Goal: Transaction & Acquisition: Obtain resource

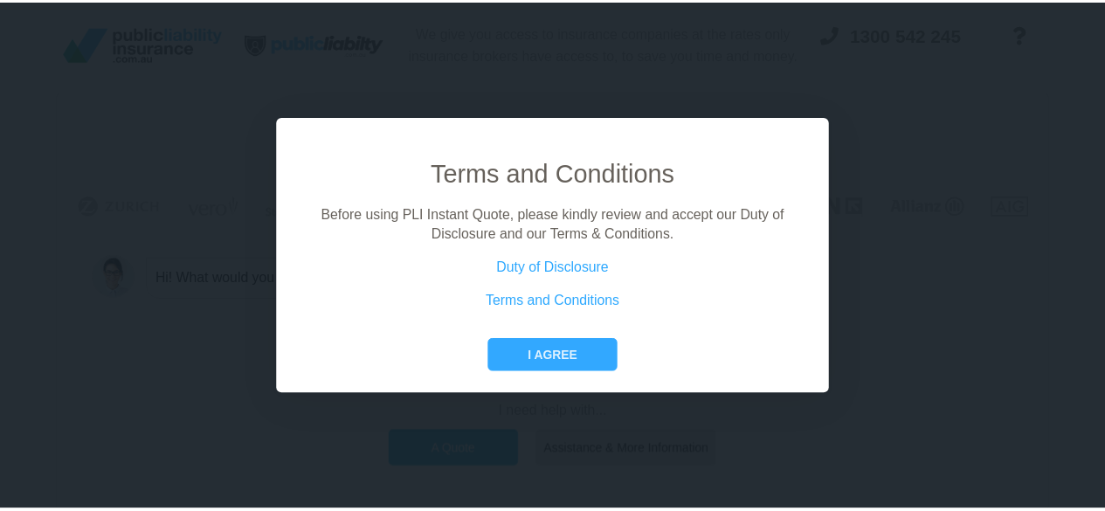
scroll to position [119, 0]
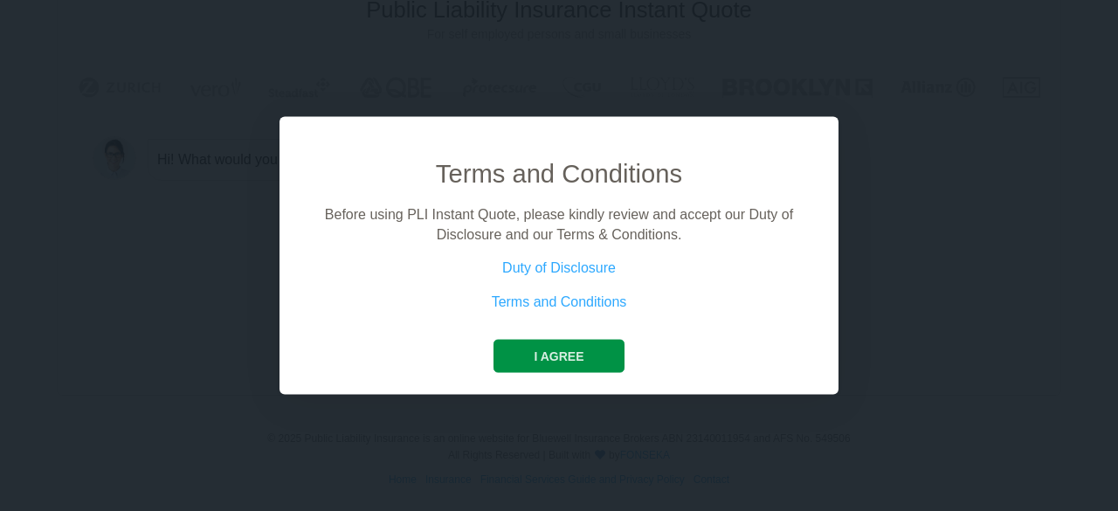
click at [564, 350] on button "I agree" at bounding box center [558, 356] width 130 height 33
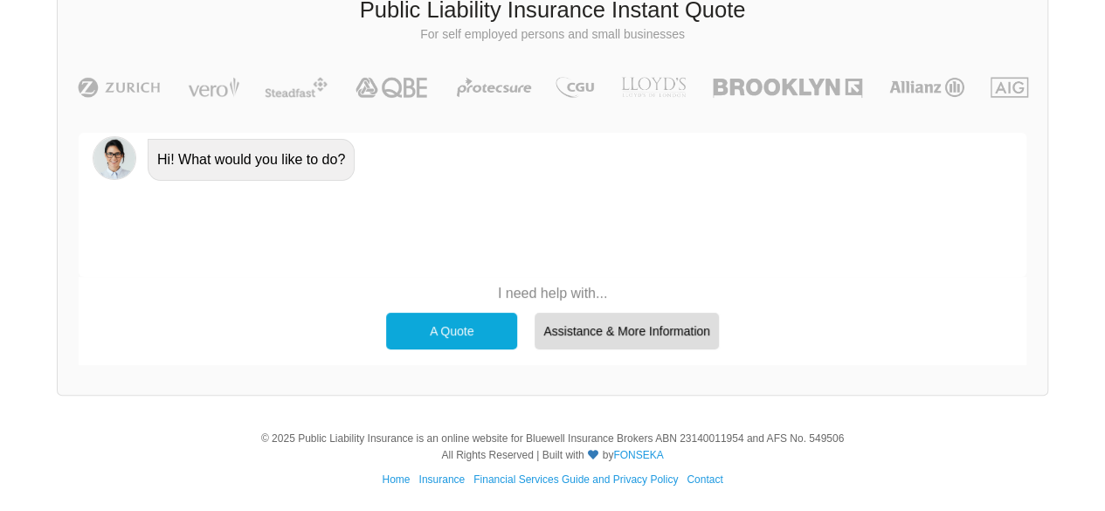
click at [451, 324] on div "A Quote" at bounding box center [451, 331] width 131 height 37
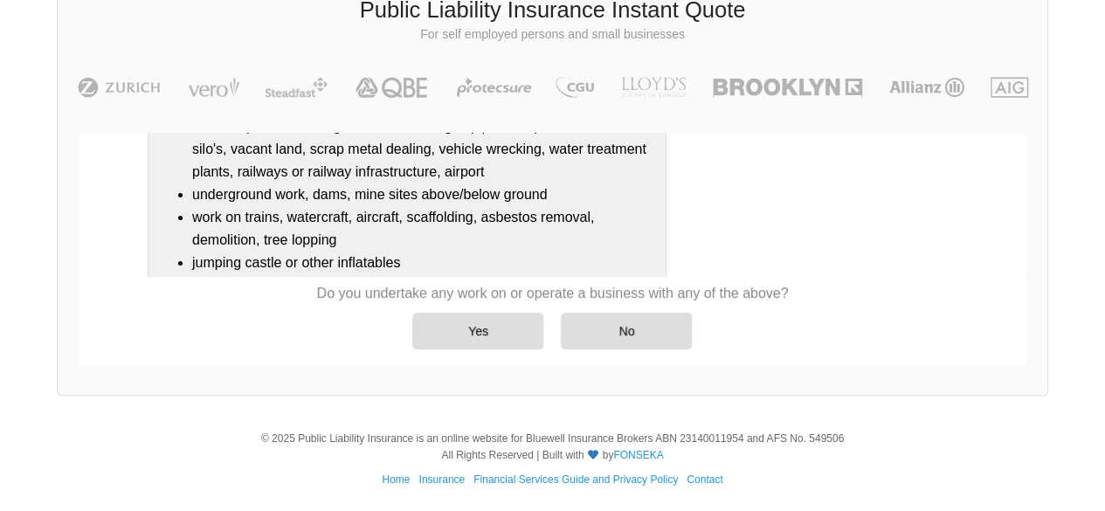
scroll to position [295, 0]
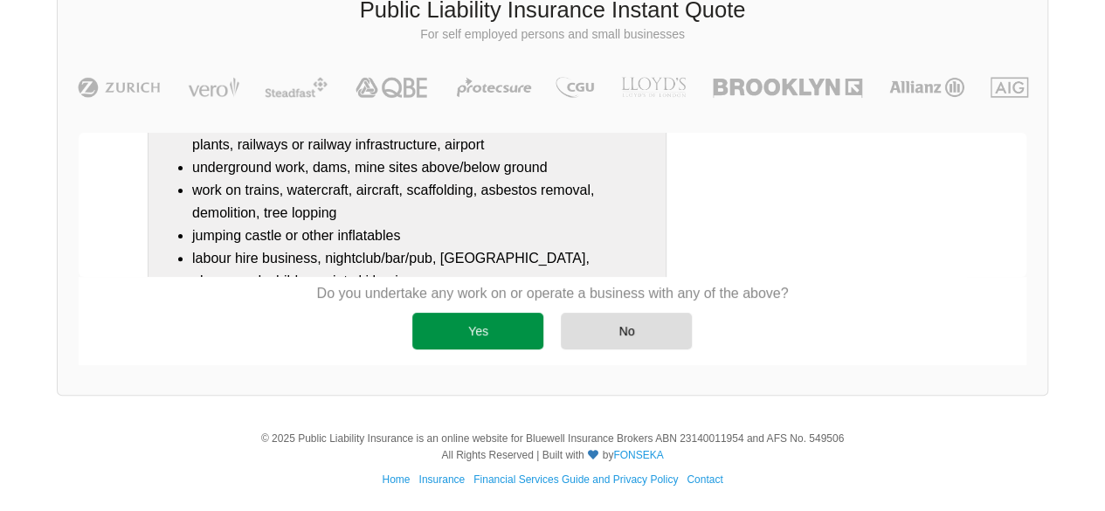
click at [471, 334] on div "Yes" at bounding box center [477, 331] width 131 height 37
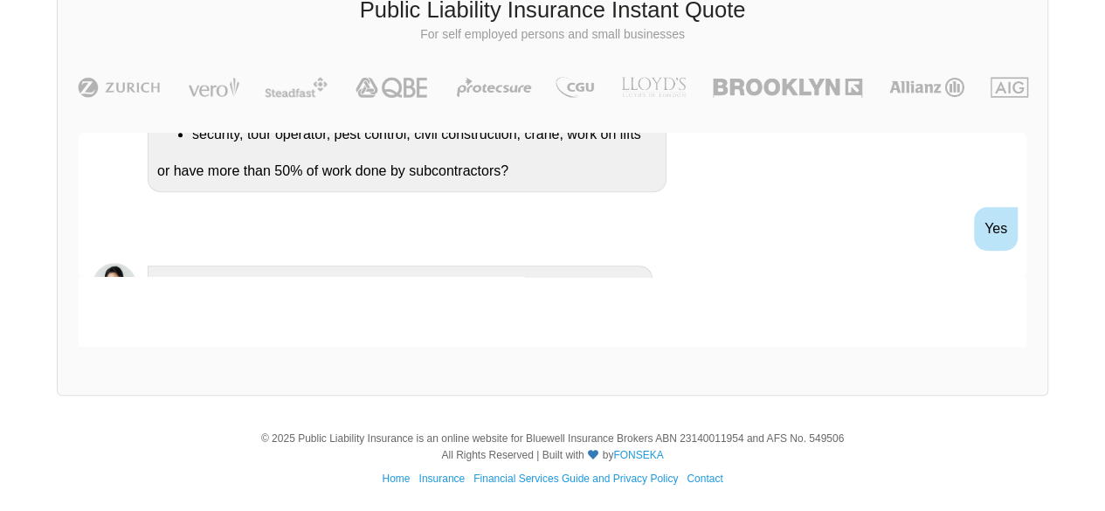
scroll to position [548, 0]
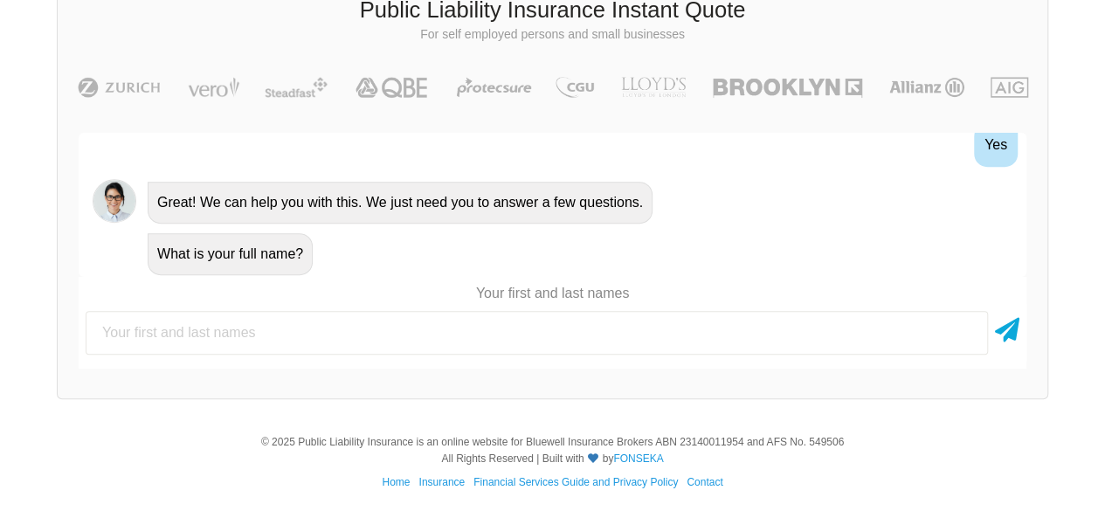
click at [355, 336] on input "text" at bounding box center [537, 333] width 902 height 44
type input "[PERSON_NAME]"
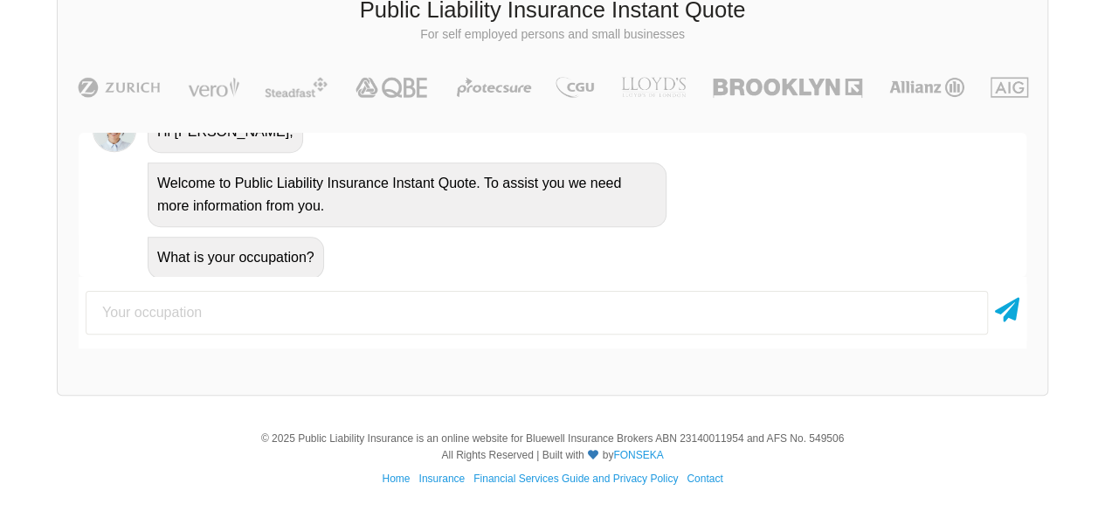
scroll to position [788, 0]
click at [378, 311] on input "text" at bounding box center [537, 313] width 902 height 44
type input "MANAGER"
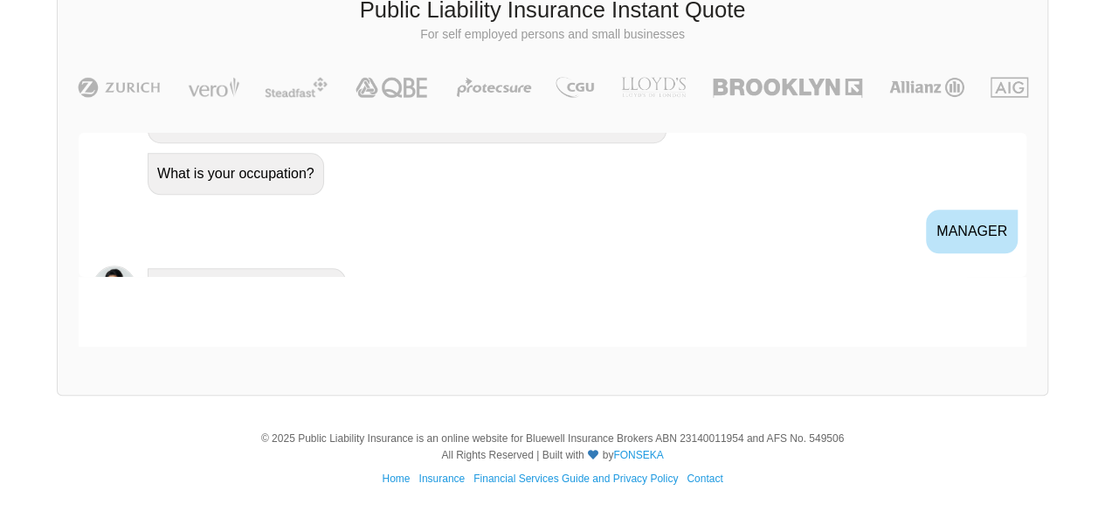
scroll to position [902, 0]
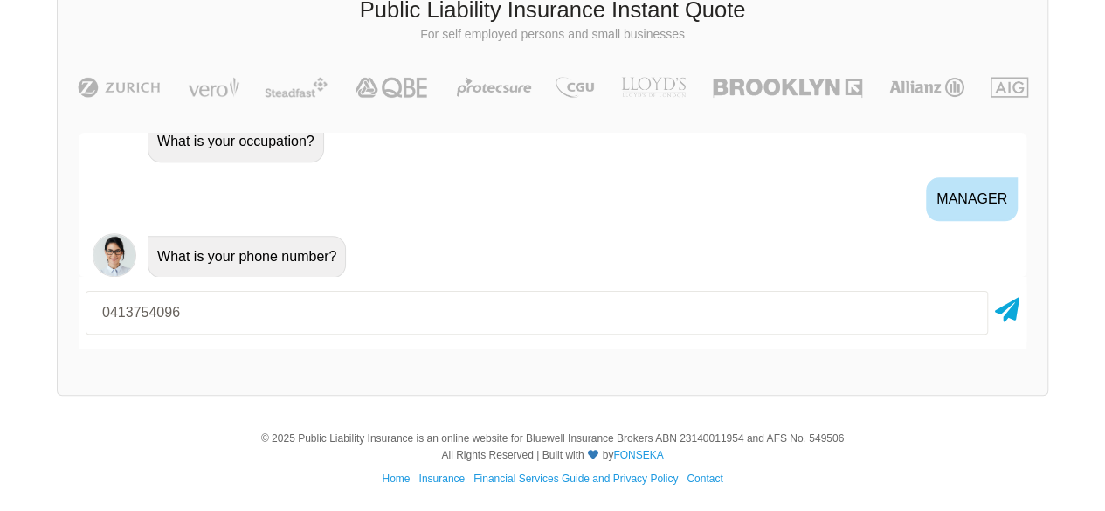
type input "0413754096"
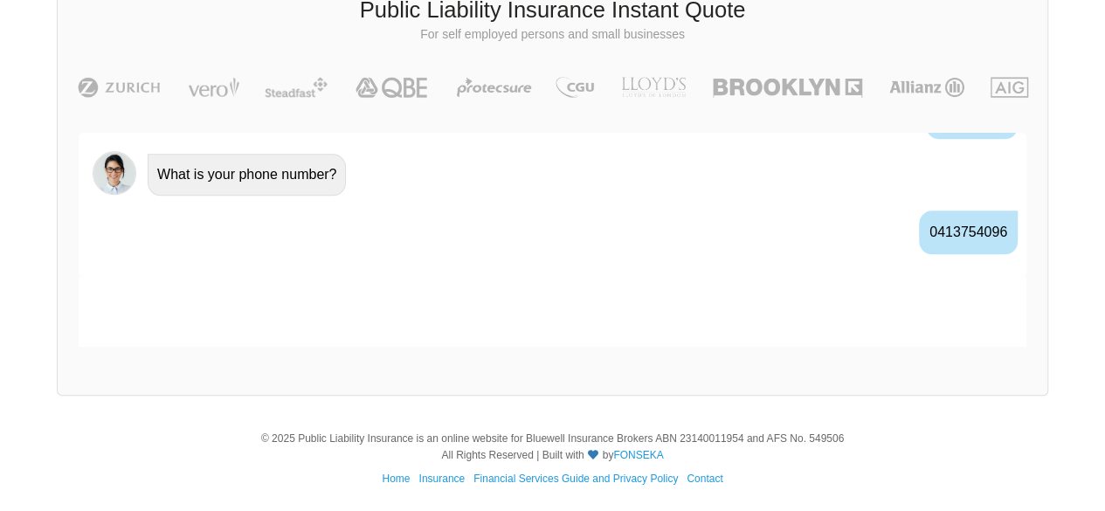
scroll to position [1016, 0]
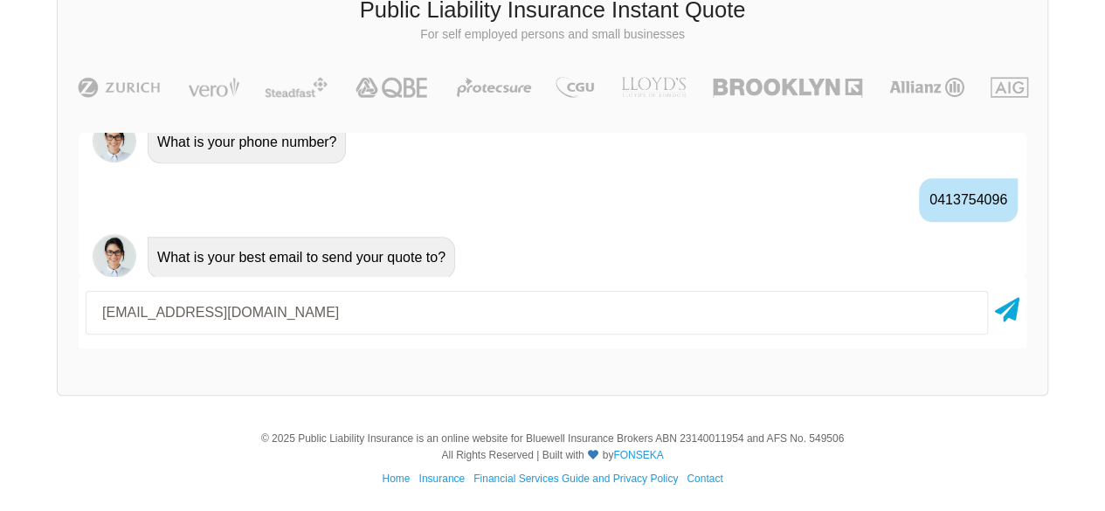
type input "[EMAIL_ADDRESS][DOMAIN_NAME]"
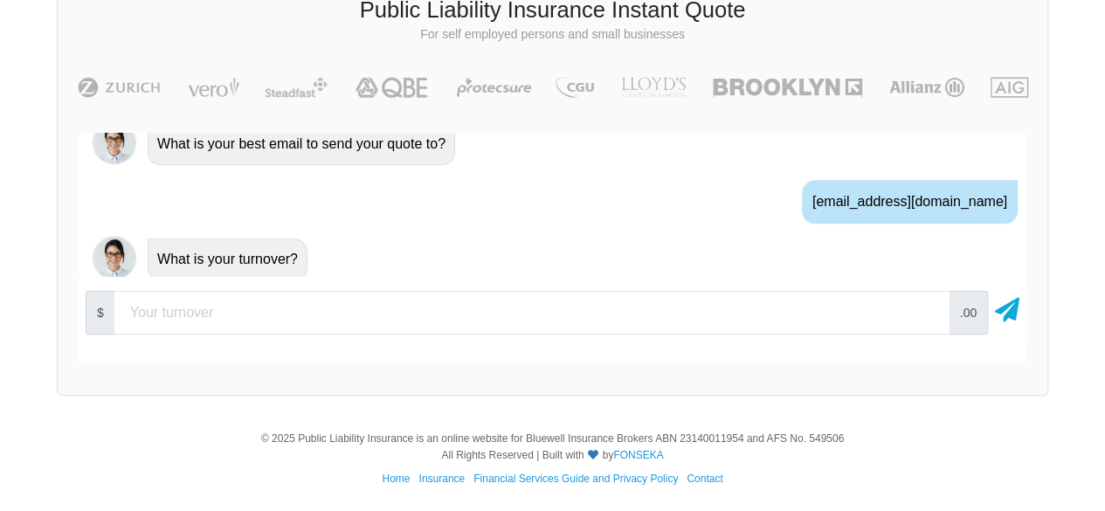
scroll to position [1132, 0]
type input "5"
type input "3000"
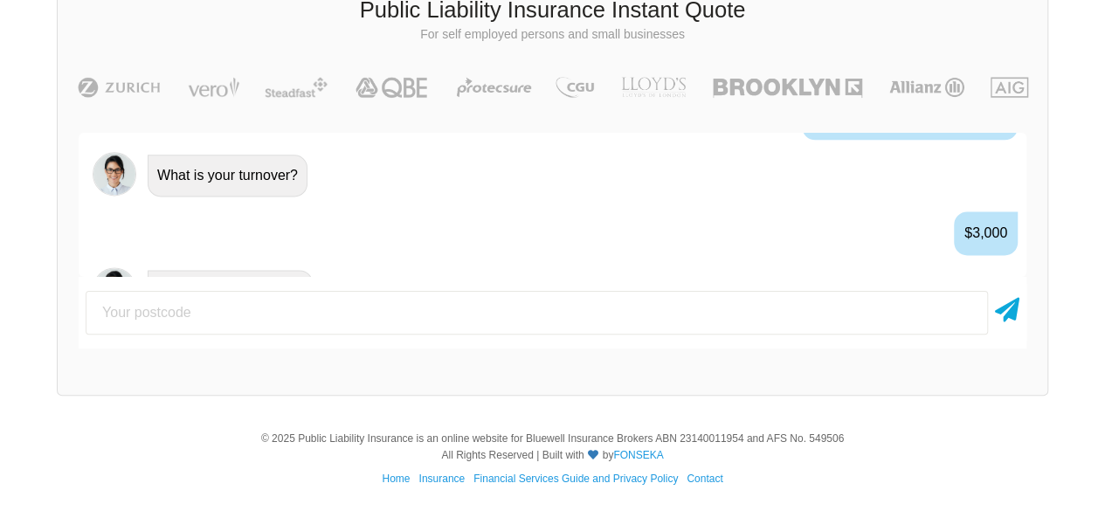
scroll to position [1246, 0]
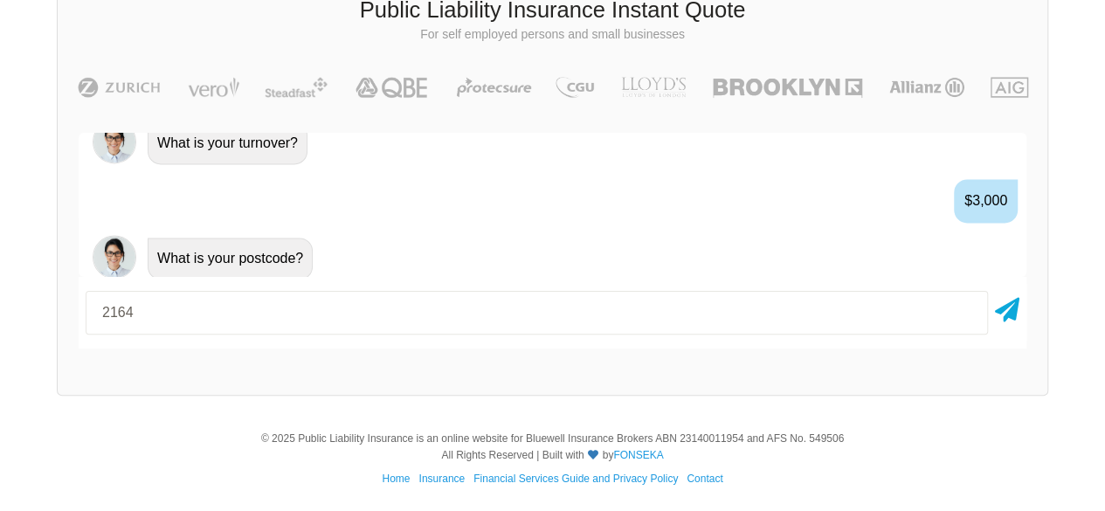
type input "2164"
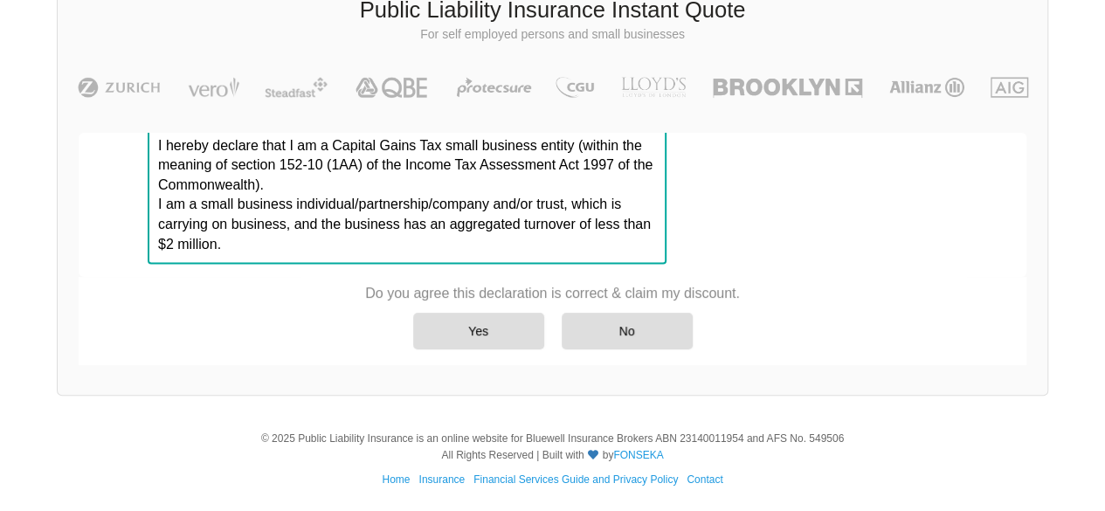
scroll to position [1573, 0]
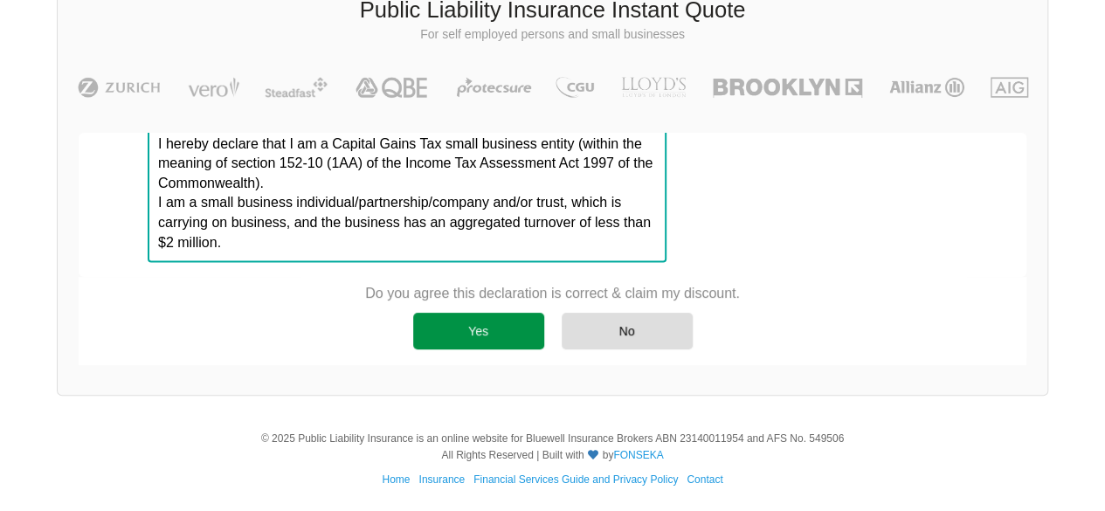
drag, startPoint x: 509, startPoint y: 348, endPoint x: 506, endPoint y: 340, distance: 9.1
click at [508, 348] on div "Yes No" at bounding box center [552, 331] width 375 height 54
click at [507, 331] on div "Yes" at bounding box center [478, 331] width 131 height 37
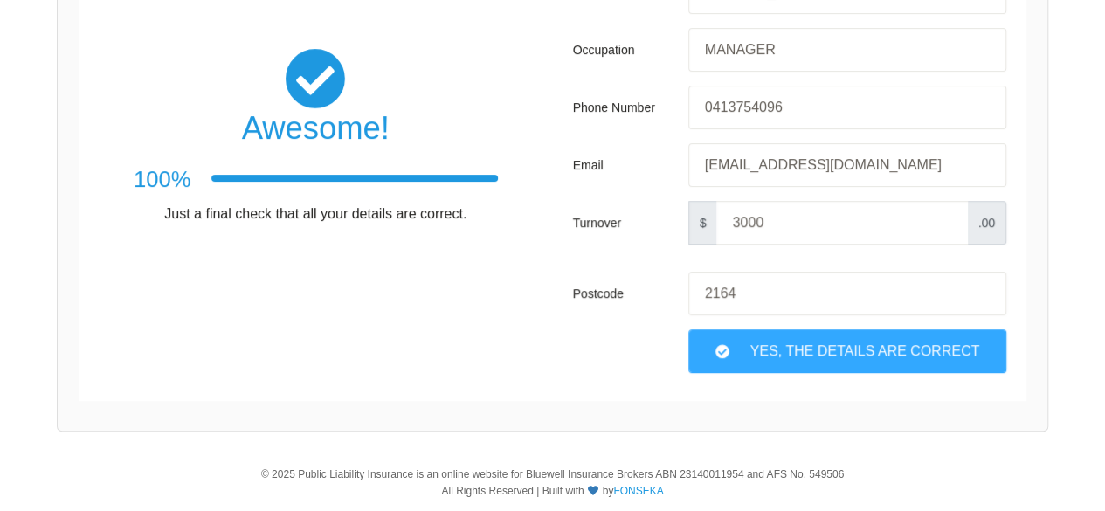
scroll to position [381, 0]
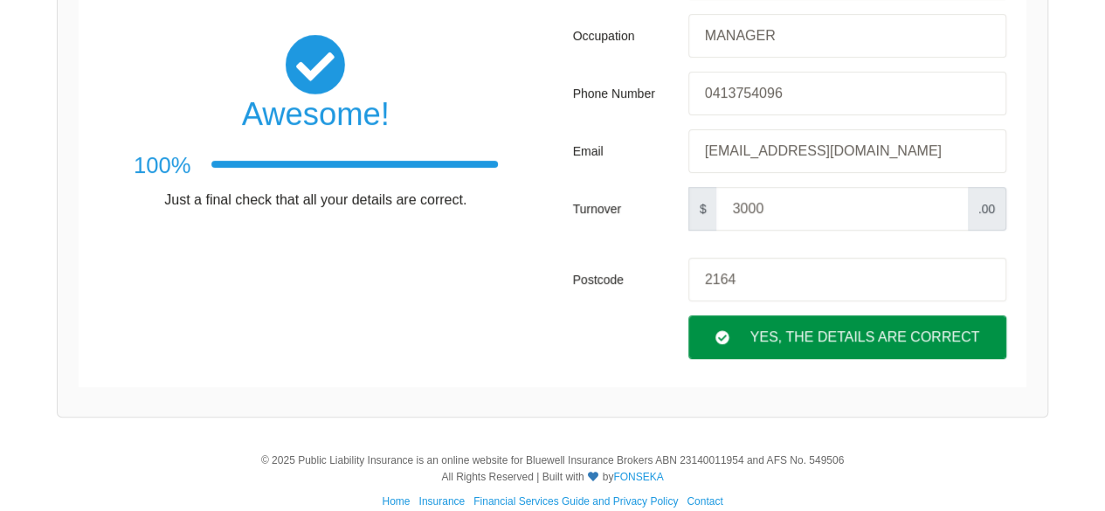
click at [824, 333] on div "Yes, The Details are correct" at bounding box center [847, 337] width 318 height 44
